Goal: Information Seeking & Learning: Learn about a topic

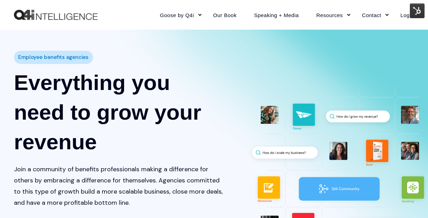
click at [330, 48] on link "Blogs + Free Sh!t" at bounding box center [344, 47] width 67 height 16
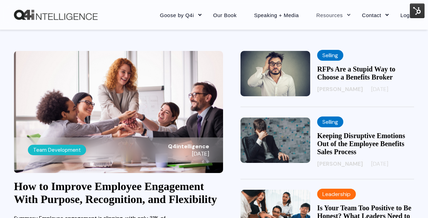
scroll to position [175, 0]
click at [356, 76] on link "RFPs Are a Stupid Way to Choose a Benefits Broker" at bounding box center [356, 73] width 78 height 16
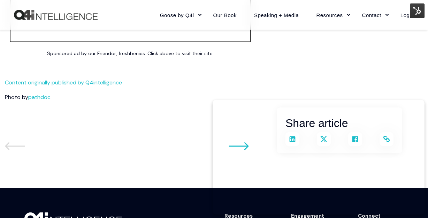
scroll to position [1659, 0]
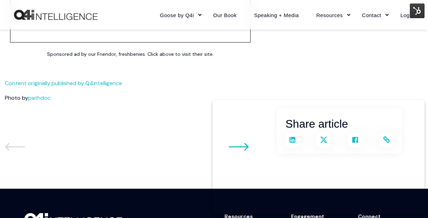
click at [182, 94] on p "Photo by pathdoc" at bounding box center [130, 97] width 251 height 9
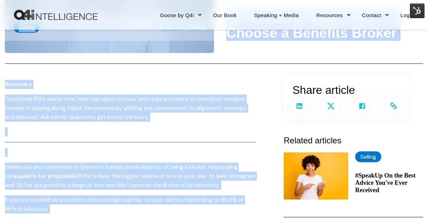
scroll to position [105, 0]
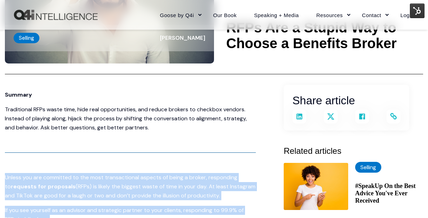
drag, startPoint x: 186, startPoint y: 120, endPoint x: 50, endPoint y: 163, distance: 142.5
copy span "Loremi dol sit ametconse ad eli sedd eiusmodtempor incidid ut labor e dolore, m…"
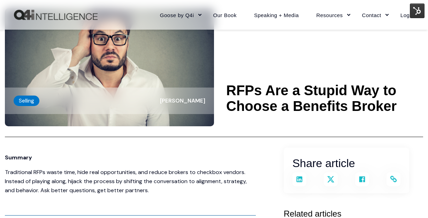
scroll to position [0, 0]
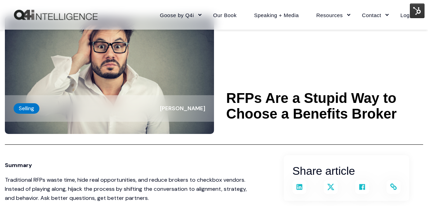
scroll to position [40, 0]
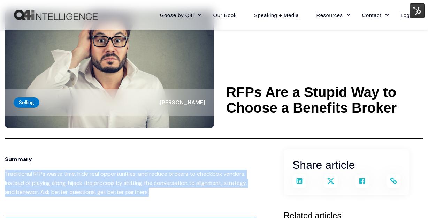
drag, startPoint x: 148, startPoint y: 192, endPoint x: -7, endPoint y: 174, distance: 156.1
copy p "Traditional RFPs waste time, hide real opportunities, and reduce brokers to che…"
